Goal: Connect with others: Connect with others

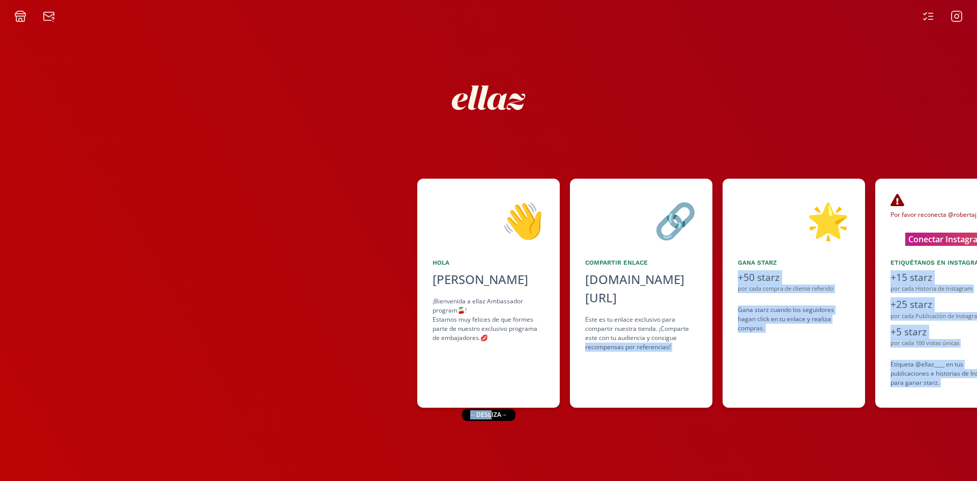
drag, startPoint x: 491, startPoint y: 418, endPoint x: 571, endPoint y: 413, distance: 80.5
click at [571, 413] on div "👋 [PERSON_NAME] [PERSON_NAME] ¡Bienvenida a ellaz Ambassador program🍒! Estamos …" at bounding box center [488, 251] width 977 height 458
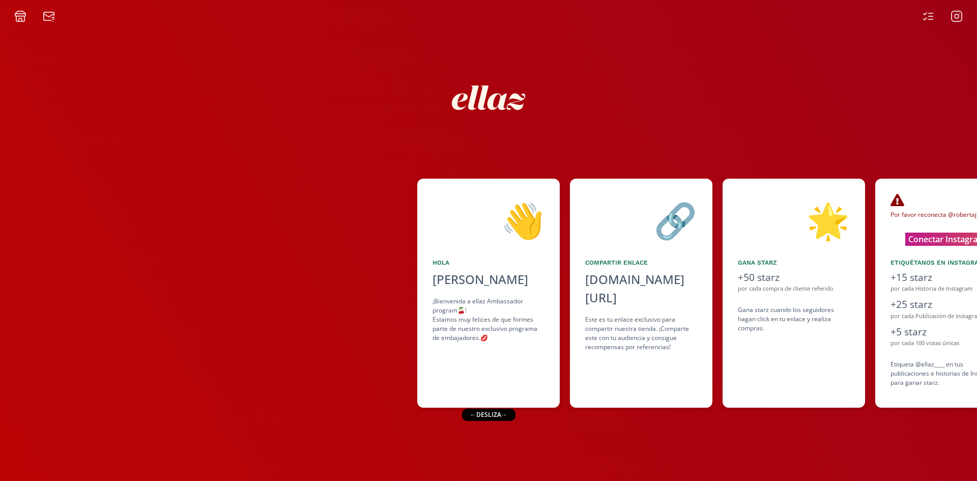
drag, startPoint x: 303, startPoint y: 405, endPoint x: 324, endPoint y: 404, distance: 20.9
click at [314, 405] on div at bounding box center [208, 293] width 417 height 229
drag, startPoint x: 475, startPoint y: 411, endPoint x: 533, endPoint y: 376, distance: 67.5
click at [511, 413] on div "← desliza →" at bounding box center [484, 414] width 53 height 12
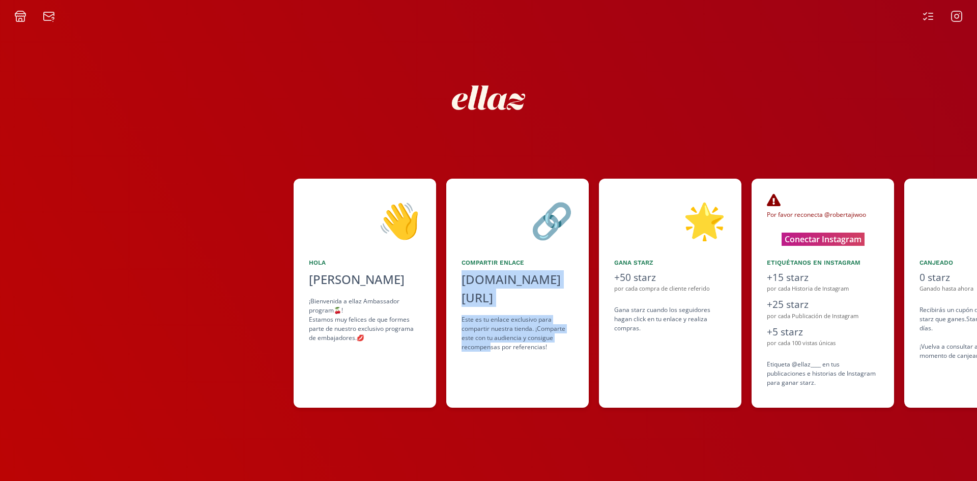
drag, startPoint x: 519, startPoint y: 378, endPoint x: 491, endPoint y: 386, distance: 29.5
click at [491, 386] on div "👋 [PERSON_NAME] [PERSON_NAME] ¡Bienvenida a ellaz Ambassador program🍒! Estamos …" at bounding box center [488, 292] width 977 height 239
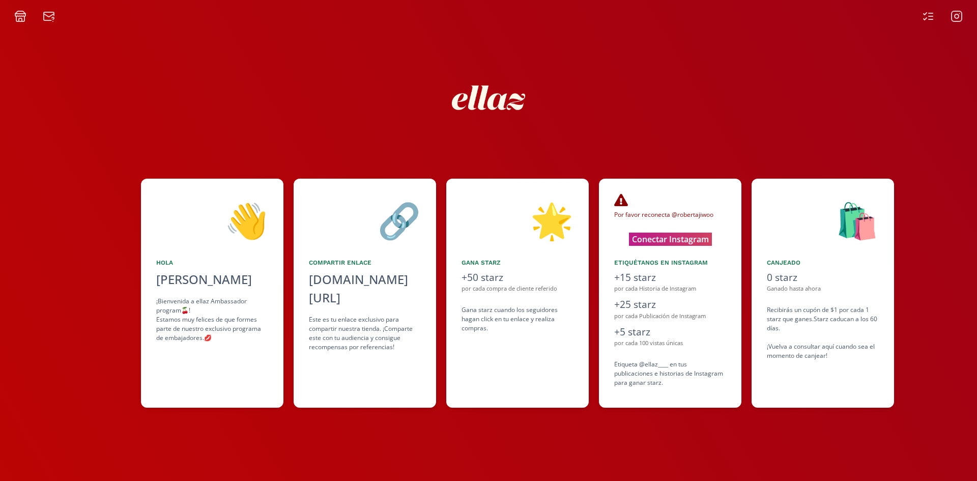
scroll to position [0, 281]
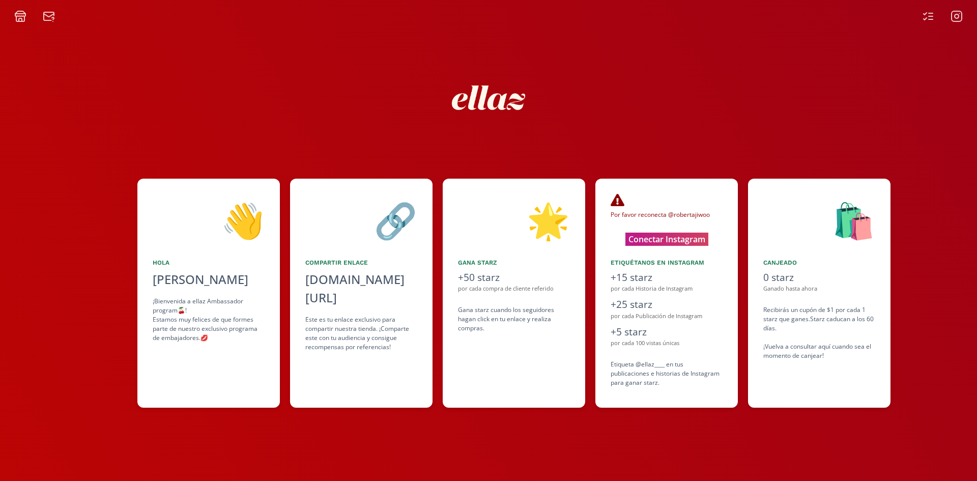
click at [438, 396] on div "🔗 Compartir Enlace [DOMAIN_NAME][URL] click to copy Este es tu enlace exclusivo…" at bounding box center [366, 293] width 153 height 229
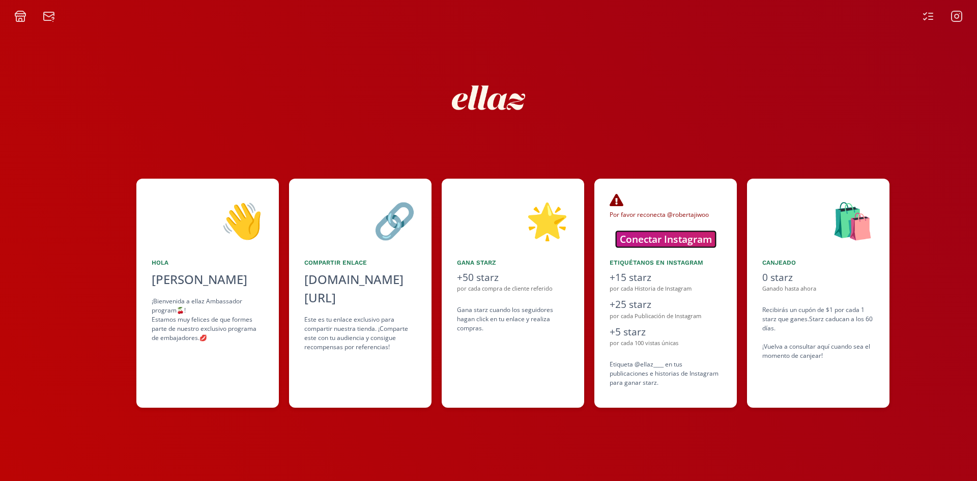
click at [661, 239] on button "Conectar Instagram" at bounding box center [666, 239] width 100 height 16
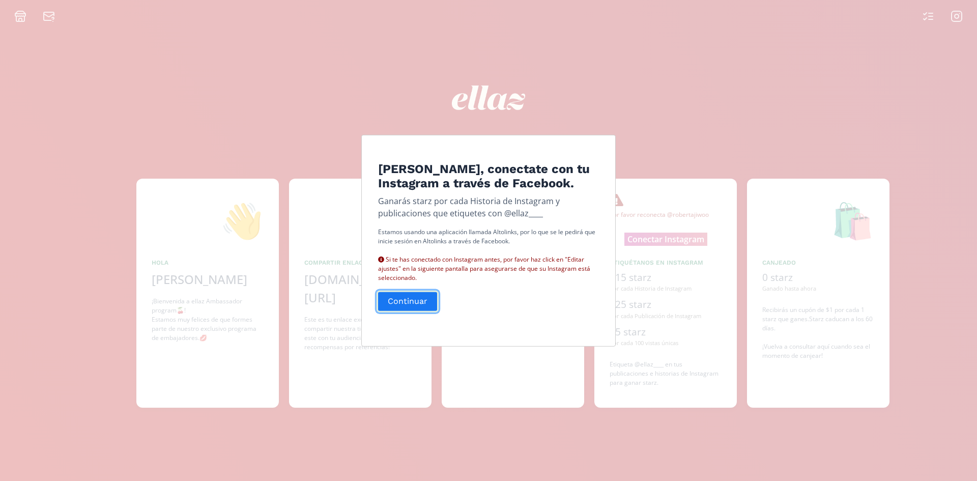
click at [406, 302] on button "Continuar" at bounding box center [407, 301] width 62 height 22
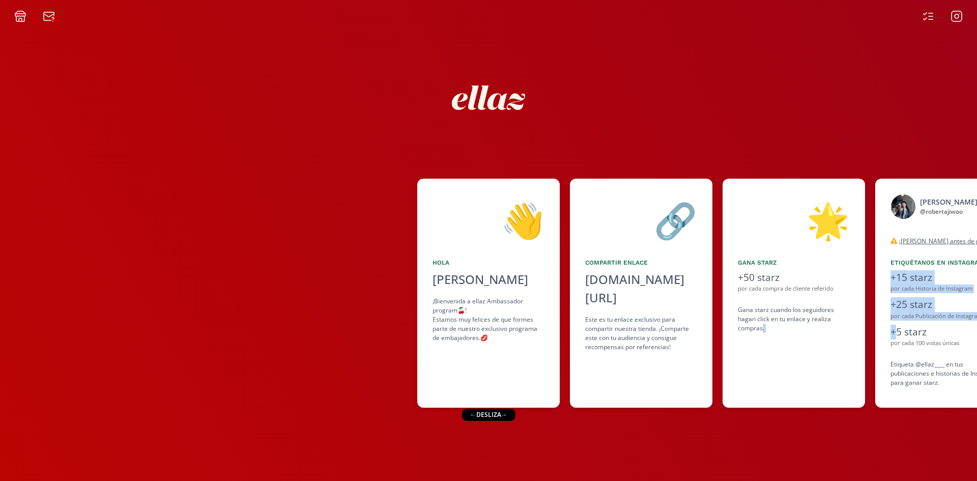
drag, startPoint x: 898, startPoint y: 327, endPoint x: 856, endPoint y: 338, distance: 43.1
click at [856, 338] on div "👋 [PERSON_NAME] [PERSON_NAME] ¡Bienvenida a ellaz Ambassador program🍒! Estamos …" at bounding box center [488, 292] width 977 height 239
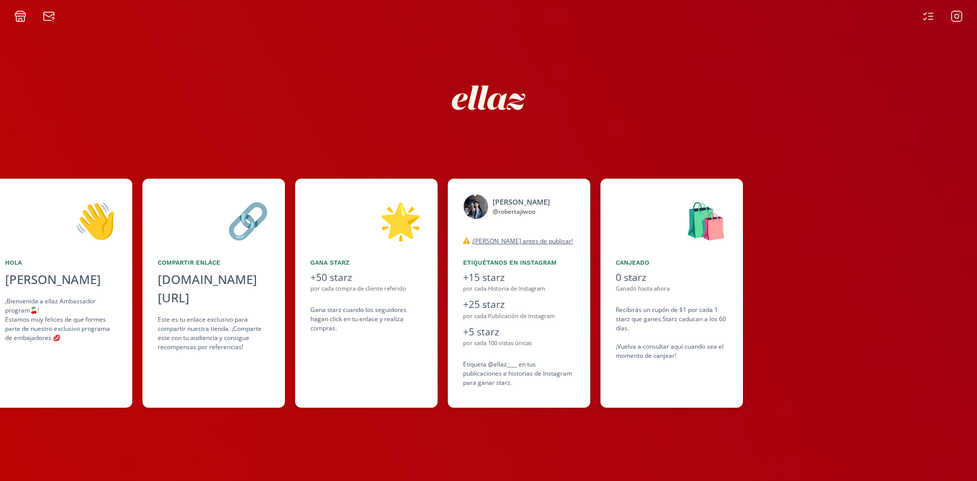
scroll to position [0, 458]
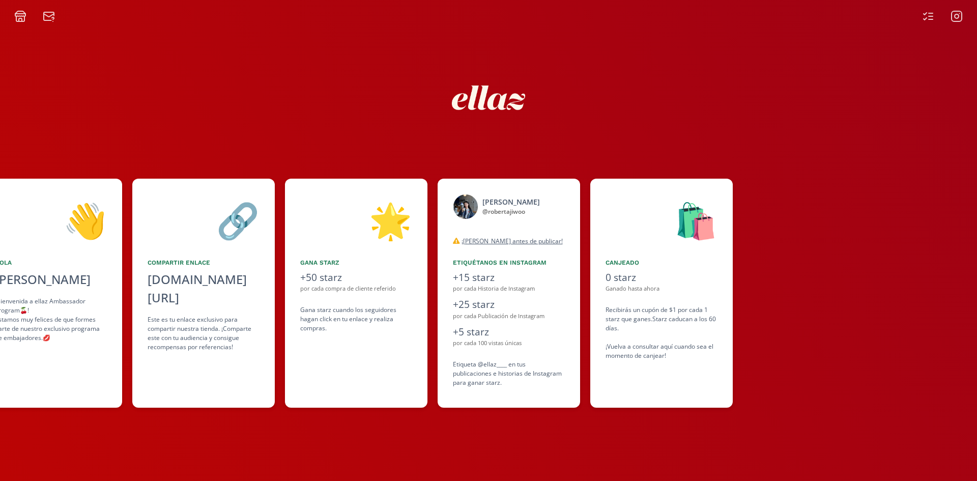
drag, startPoint x: 778, startPoint y: 359, endPoint x: 766, endPoint y: 354, distance: 12.8
click at [730, 365] on div "🛍️ Canjeado 0 starz Ganado hasta ahora Recibirás un cupón de $1 por cada 1 star…" at bounding box center [661, 293] width 142 height 229
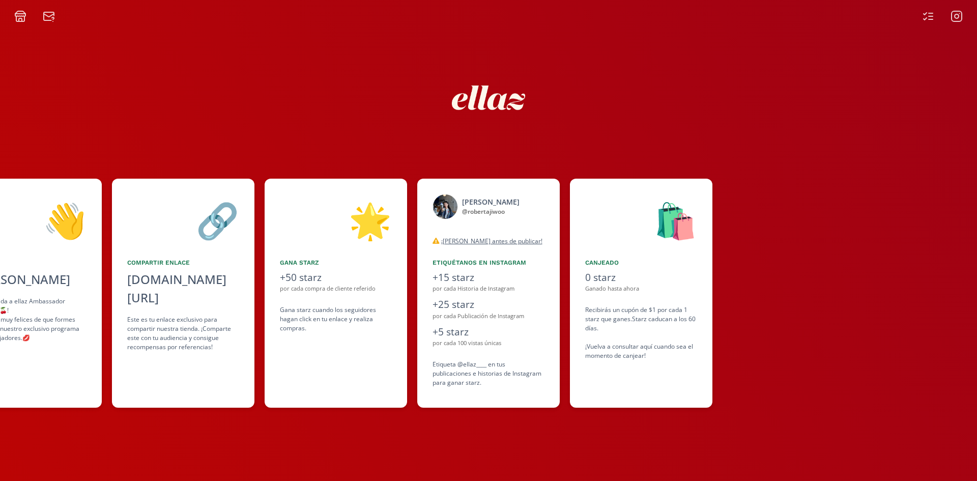
click at [896, 185] on div at bounding box center [930, 293] width 417 height 229
click at [926, 16] on icon at bounding box center [928, 16] width 12 height 12
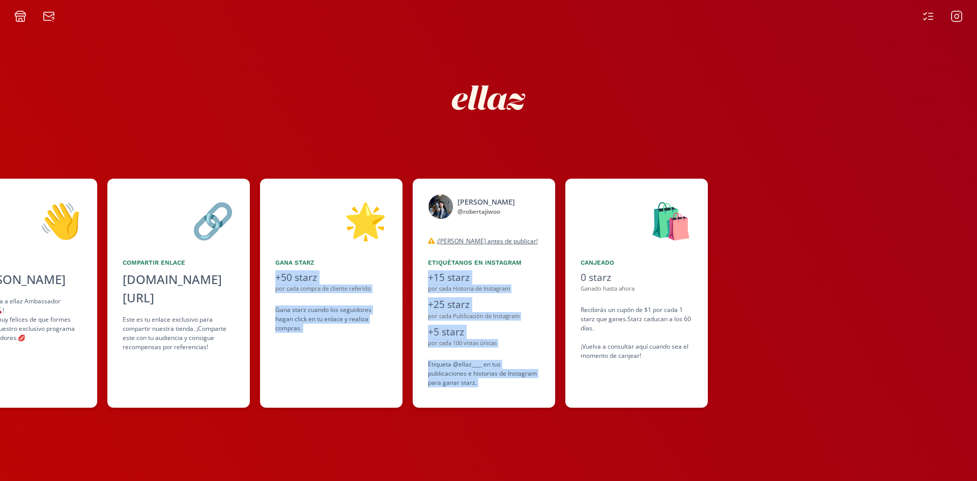
drag, startPoint x: 856, startPoint y: 256, endPoint x: 672, endPoint y: 216, distance: 187.5
click at [700, 267] on div "👋 Hola Roberta Kim ¡Bienvenida a ellaz Ambassador program🍒! Estamos muy felices…" at bounding box center [488, 292] width 977 height 239
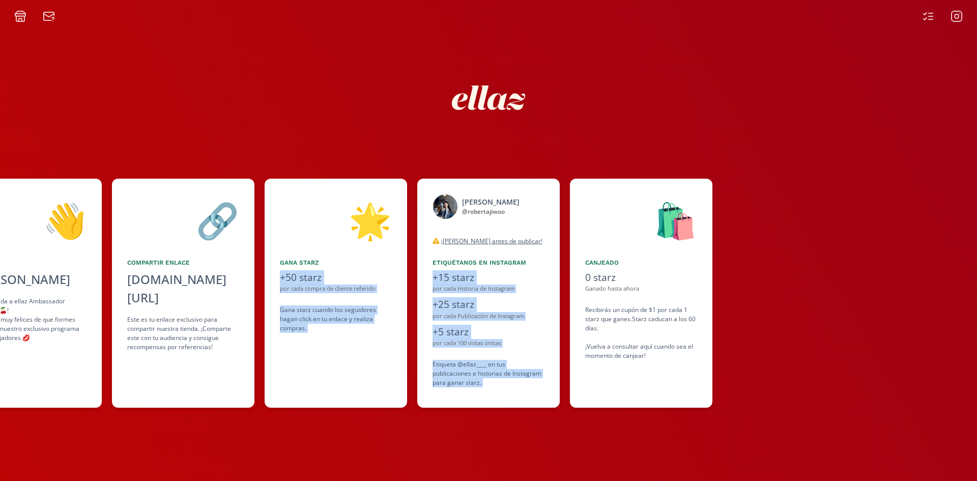
click at [267, 438] on div "👋 Hola Roberta Kim ¡Bienvenida a ellaz Ambassador program🍒! Estamos muy felices…" at bounding box center [488, 251] width 977 height 458
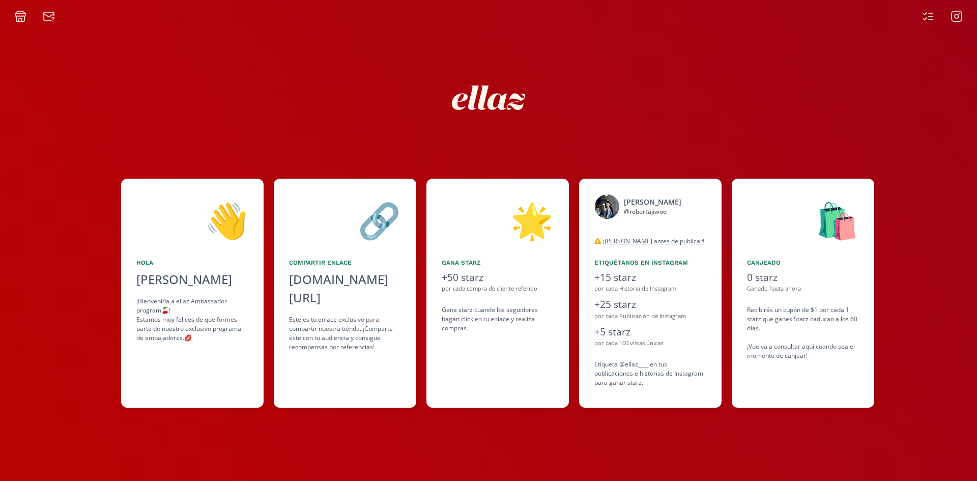
scroll to position [0, 320]
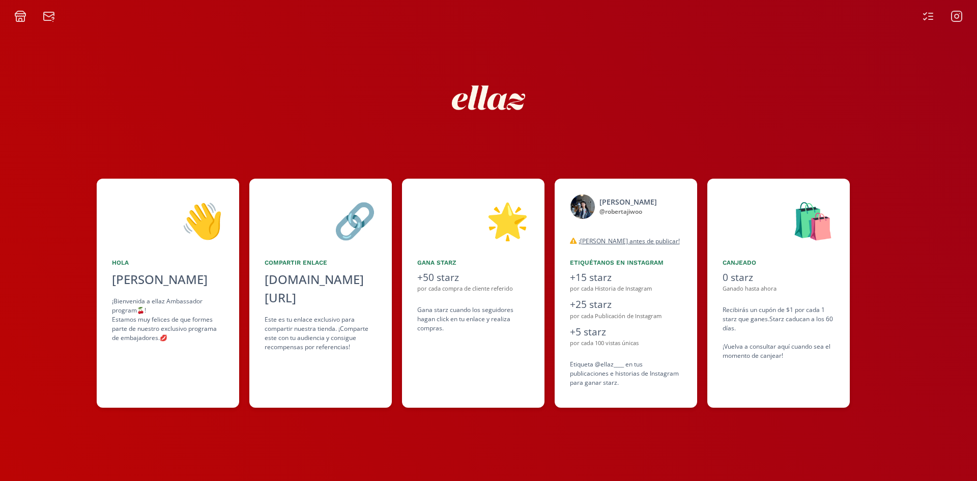
drag, startPoint x: 100, startPoint y: 225, endPoint x: 146, endPoint y: 251, distance: 52.6
click at [146, 251] on div "👋 Hola Roberta Kim ¡Bienvenida a ellaz Ambassador program🍒! Estamos muy felices…" at bounding box center [168, 293] width 142 height 229
